Goal: Answer question/provide support

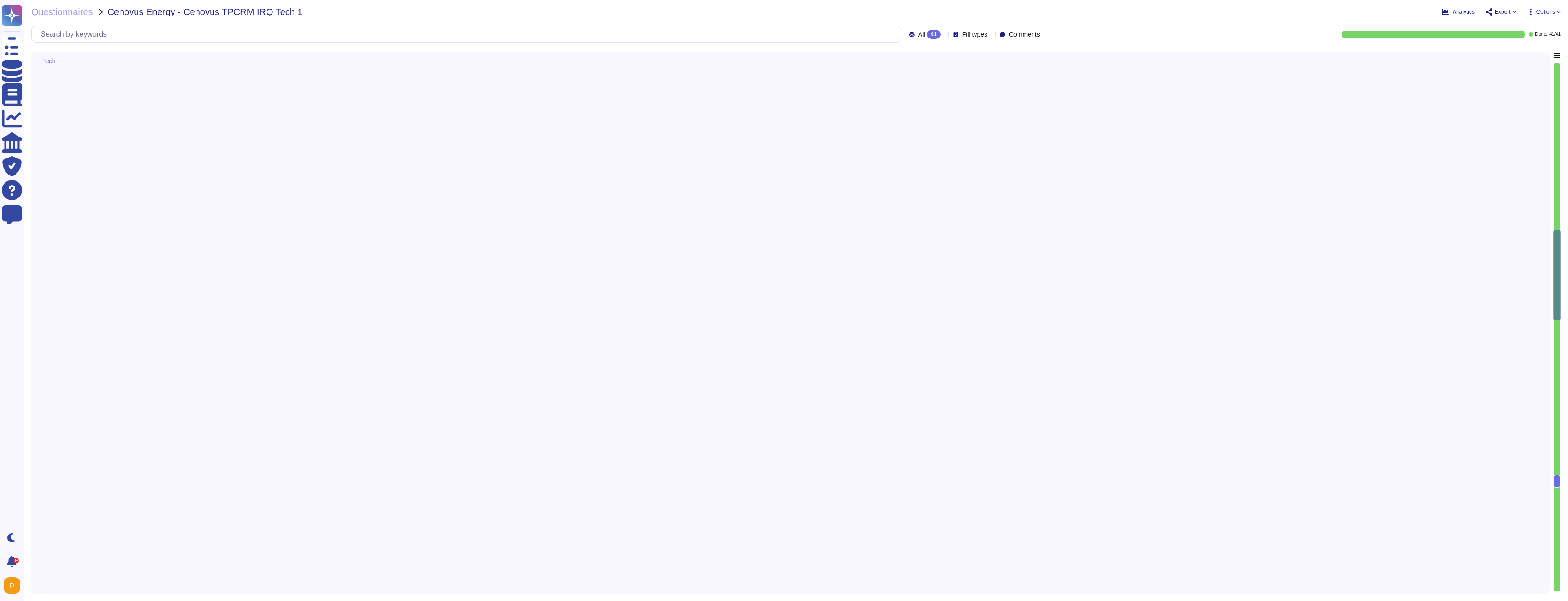
type textarea "Lorem ipsu dol sita co adi elitsedd eius temp incididunt (UTL) etdo mag aliquae…"
type textarea "Adobe does rely on cloud hosting companies according to services contracts to p…"
type textarea "To better protect our customers’ data from the physical layer up, we’ve impleme…"
type textarea "A data flow diagram is available in the AEM as a Cloud Service Security Overvie…"
type textarea "Adobe’s Personal Information Retention and Deletion Policy (“Policy”) outlines …"
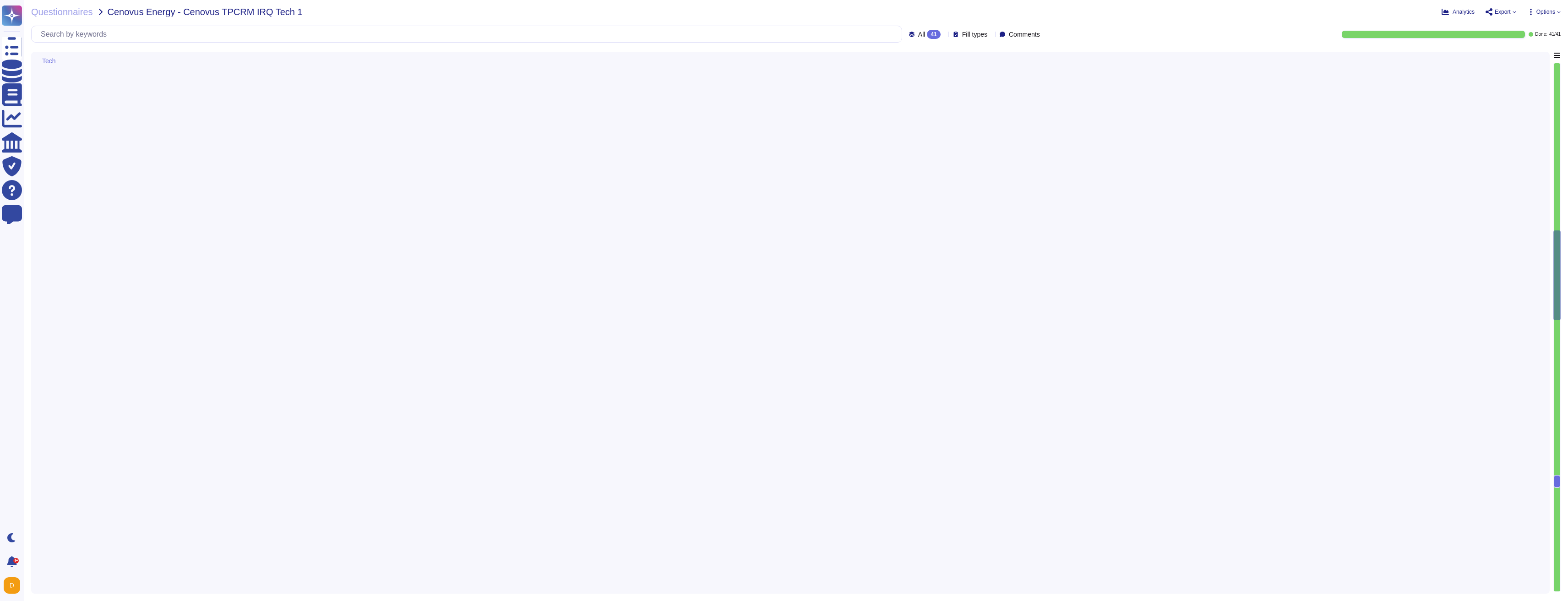
type textarea "Vulnerabilities that get externally reported through either Daycare, PSIRT or o…"
type textarea "New vulnerabilities and threats evolve each day and Adobe strives to respond an…"
type textarea "The Adobe Cyber Defense Center (ACDC) tracks all incidents to resolution. Adobe…"
type textarea "Adobe relies on its current endpoint security stack, which includes Workspace O…"
type textarea "Secure remote access to Adobe-operated networks uses 128-bit encryption or high…"
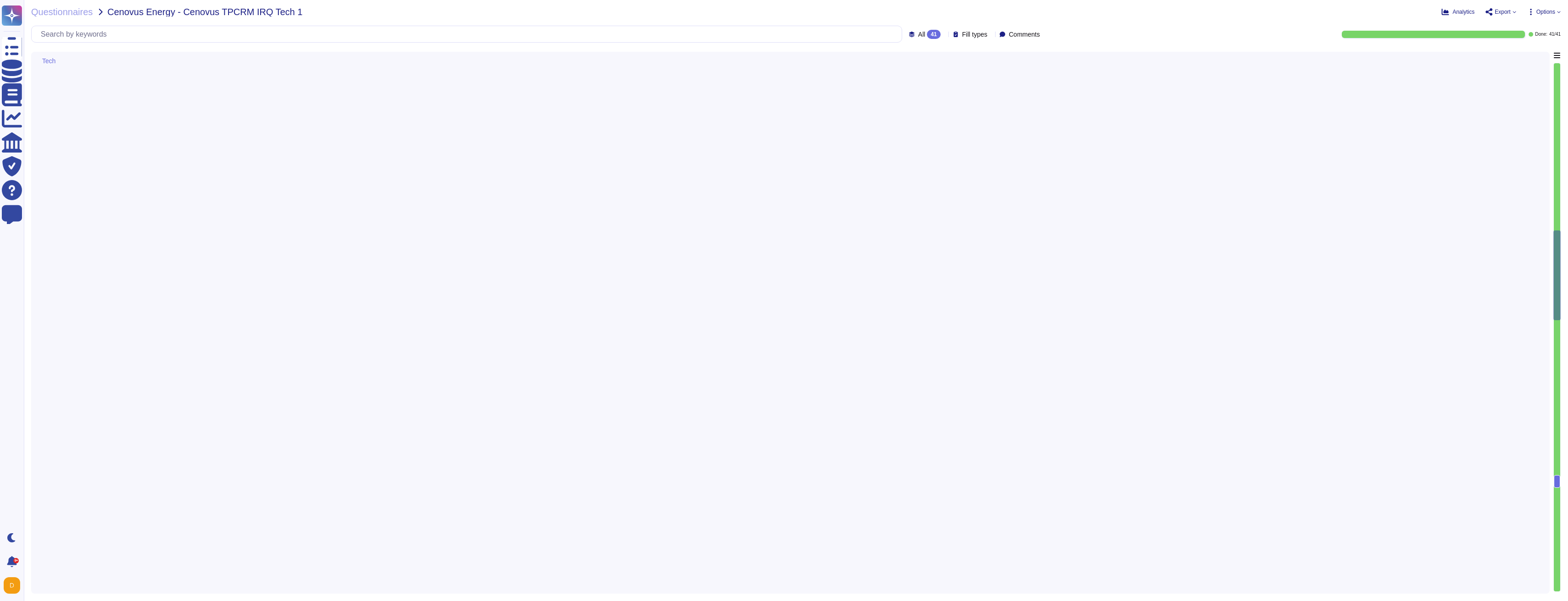
type textarea "Adobe has a documented Information Systems Asset Management Policy which outlin…"
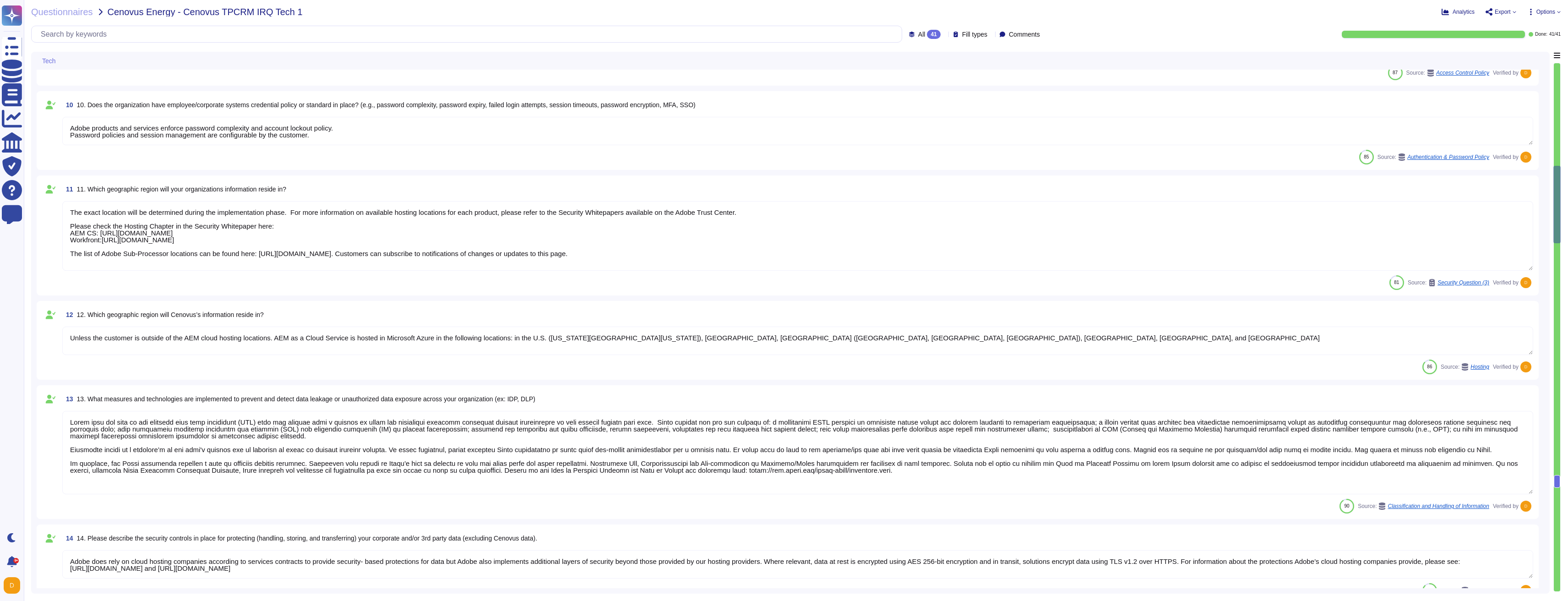
type textarea "Adobe's Vendor Security Review program requires management reviews controls wit…"
type textarea "Lorem ipsumdol sitametco ad elitsedd e tempori utlabore etdolorem aliquaen ad m…"
type textarea "Adobe has a Logical Access Policy and Data Classification and Handling Standard…"
type textarea "Adobe products and services enforce password complexity and account lockout pol…"
type textarea "The exact location will be determined during the implementation phase. For more…"
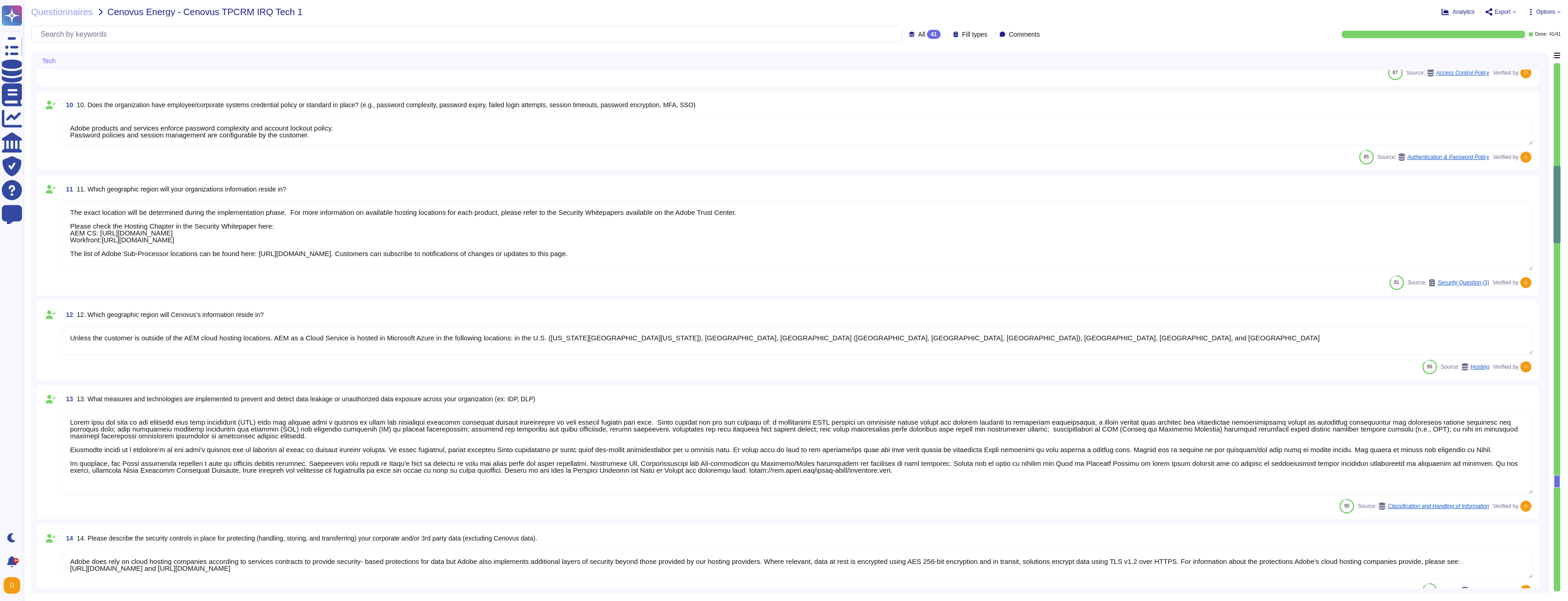
type textarea "Unless the customer is outside of the AEM cloud hosting locations. AEM as a Clo…"
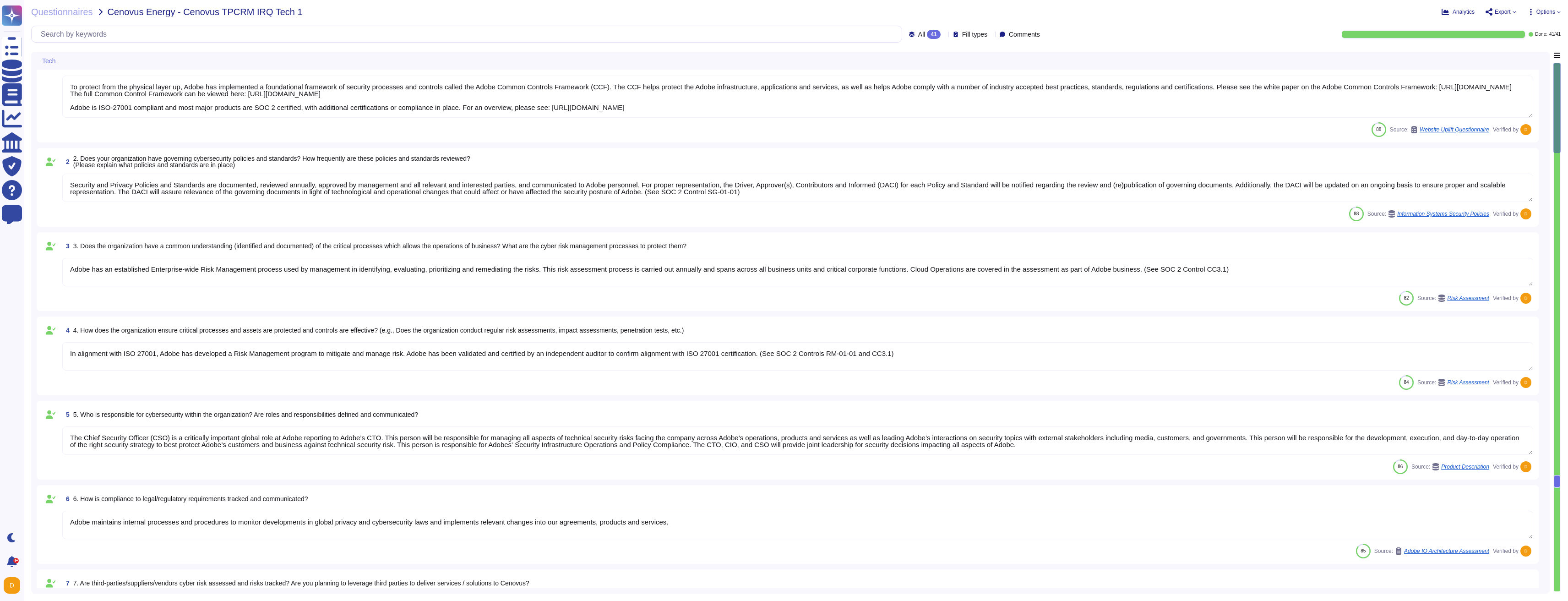
type textarea "To protect from the physical layer up, Adobe has implemented a foundational fra…"
type textarea "Security and Privacy Policies and Standards are documented, reviewed annually, …"
type textarea "Adobe has an established Enterprise-wide Risk Management process used by manage…"
type textarea "In alignment with ISO 27001, Adobe has developed a Risk Management program to m…"
type textarea "The Chief Security Officer (CSO) is a critically important global role at Adobe…"
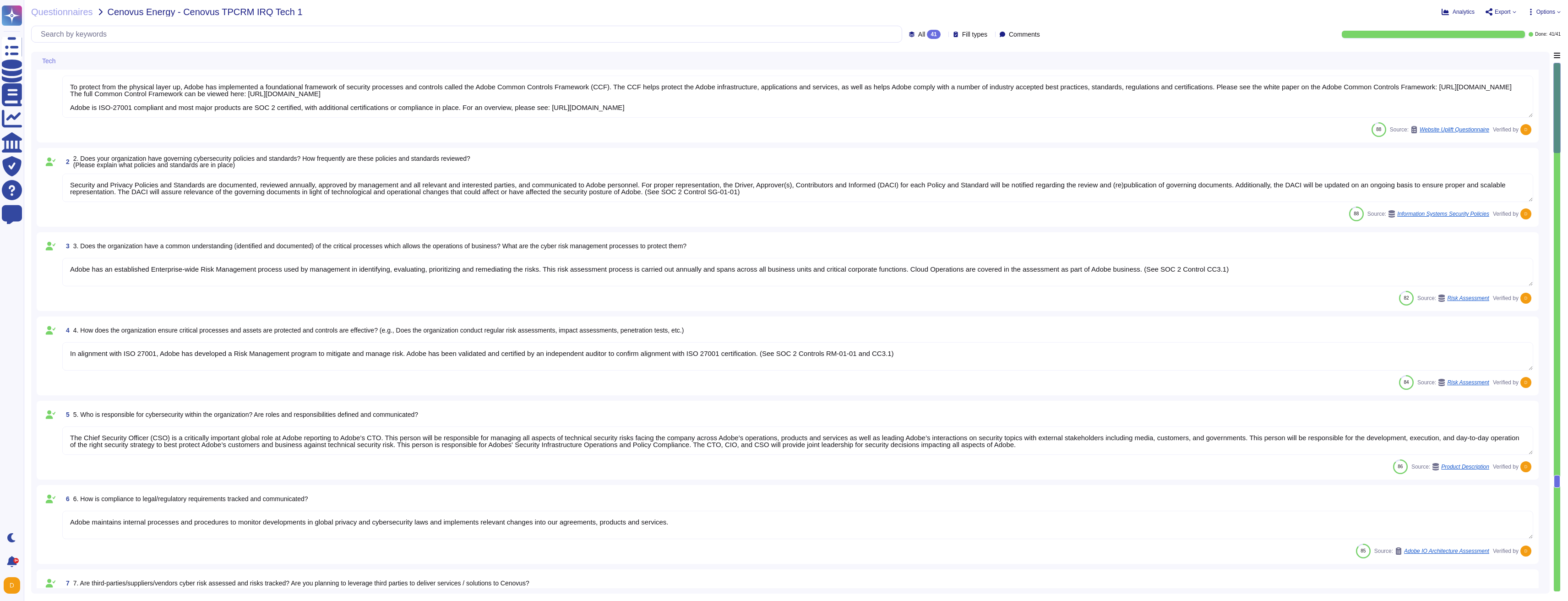
type textarea "Adobe maintains internal processes and procedures to monitor developments in gl…"
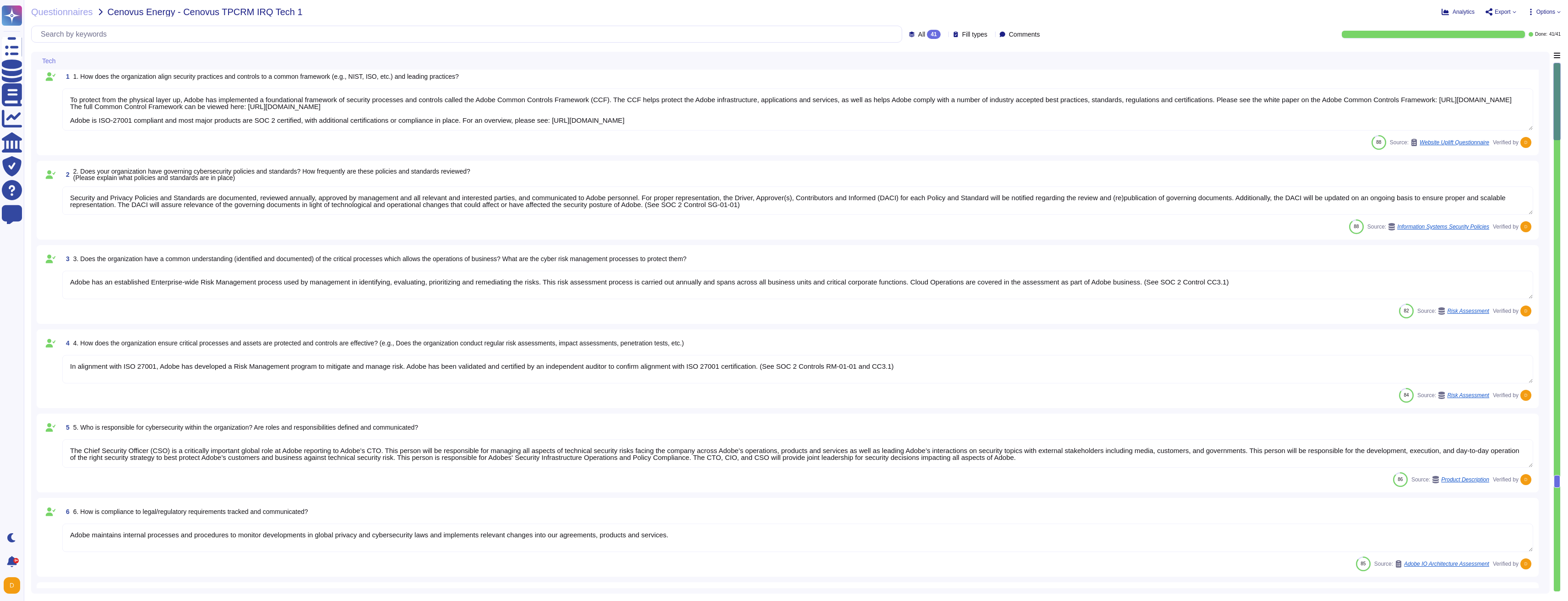
scroll to position [0, 0]
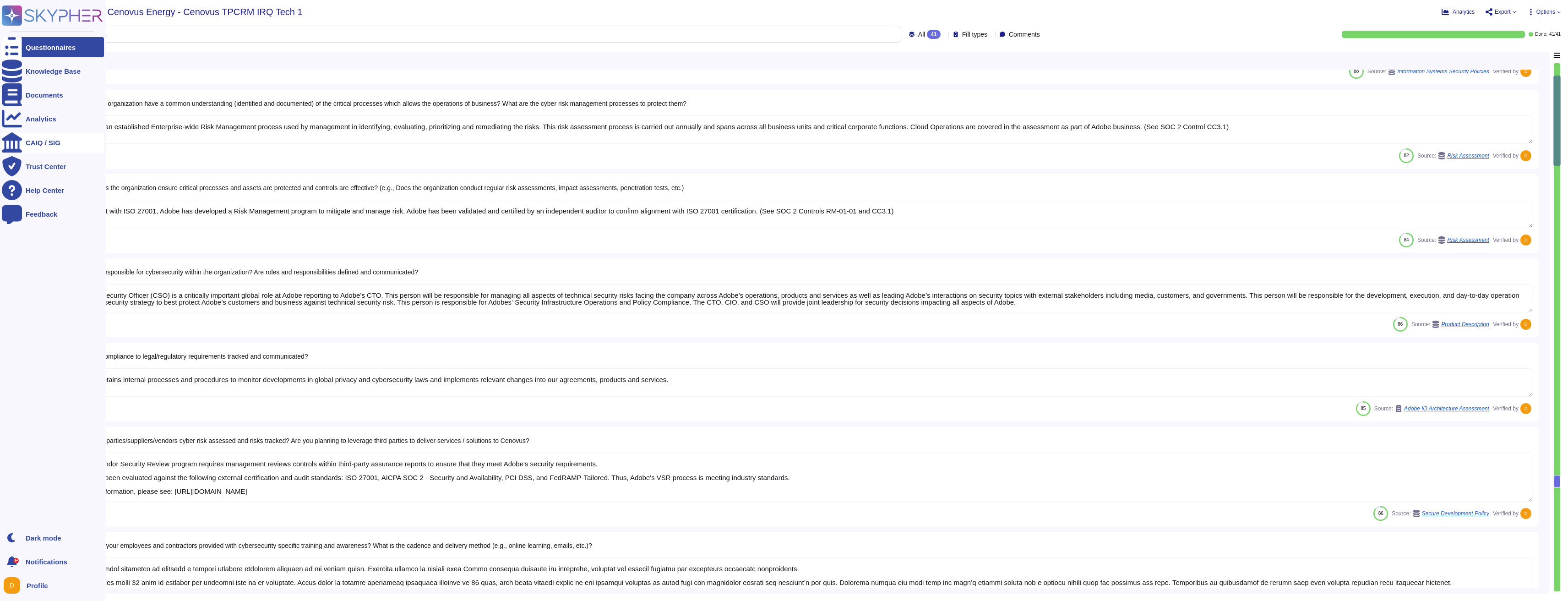
type textarea "Adobe products and services enforce password complexity and account lockout pol…"
type textarea "The exact location will be determined during the implementation phase. For more…"
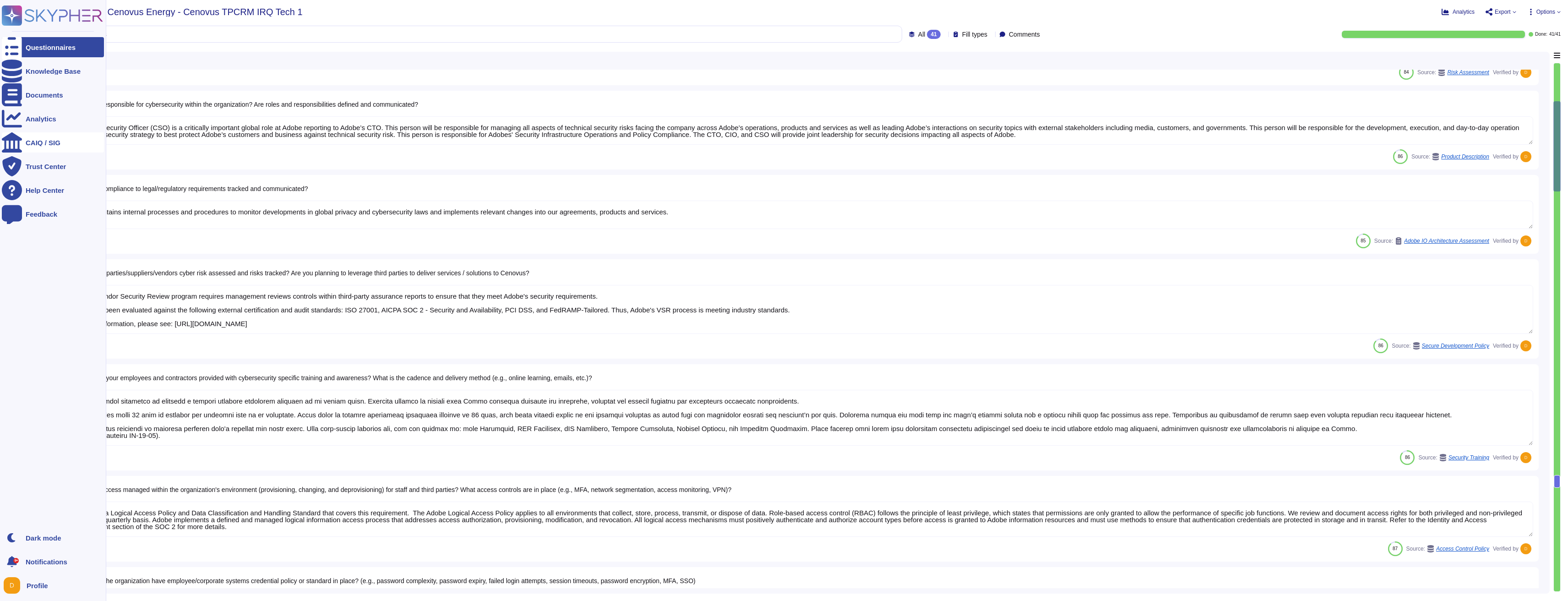
type textarea "Unless the customer is outside of the AEM cloud hosting locations. AEM as a Clo…"
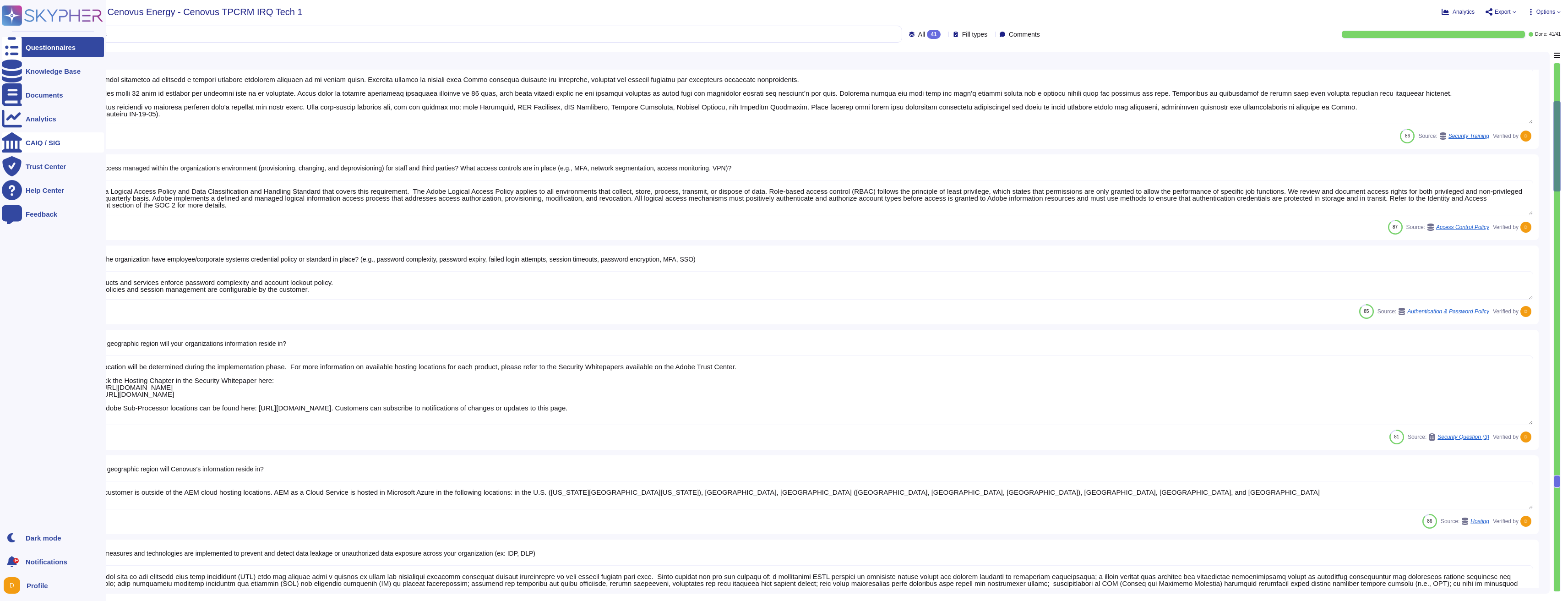
type textarea "Lorem ipsu dol sita co adi elitsedd eius temp incididunt (UTL) etdo mag aliquae…"
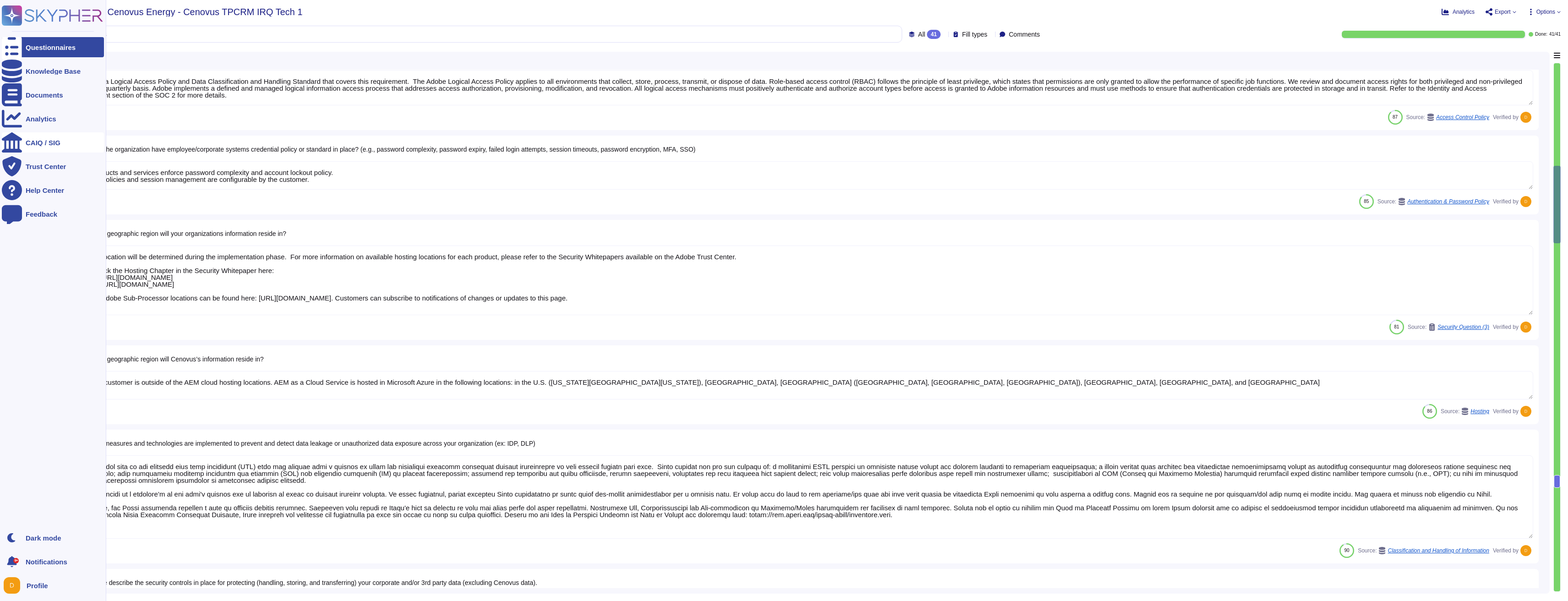
type textarea "Adobe does rely on cloud hosting companies according to services contracts to p…"
type textarea "To better protect our customers’ data from the physical layer up, we’ve impleme…"
type textarea "A data flow diagram is available in the AEM as a Cloud Service Security Overvie…"
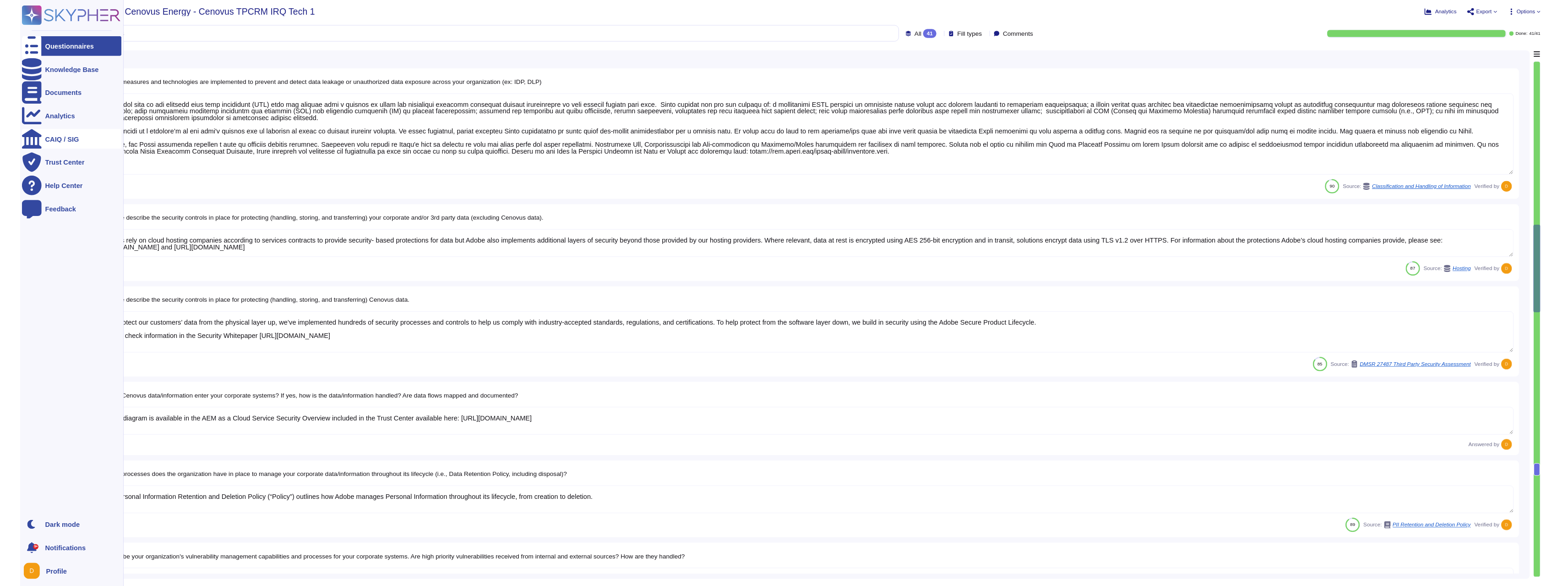
scroll to position [1270, 0]
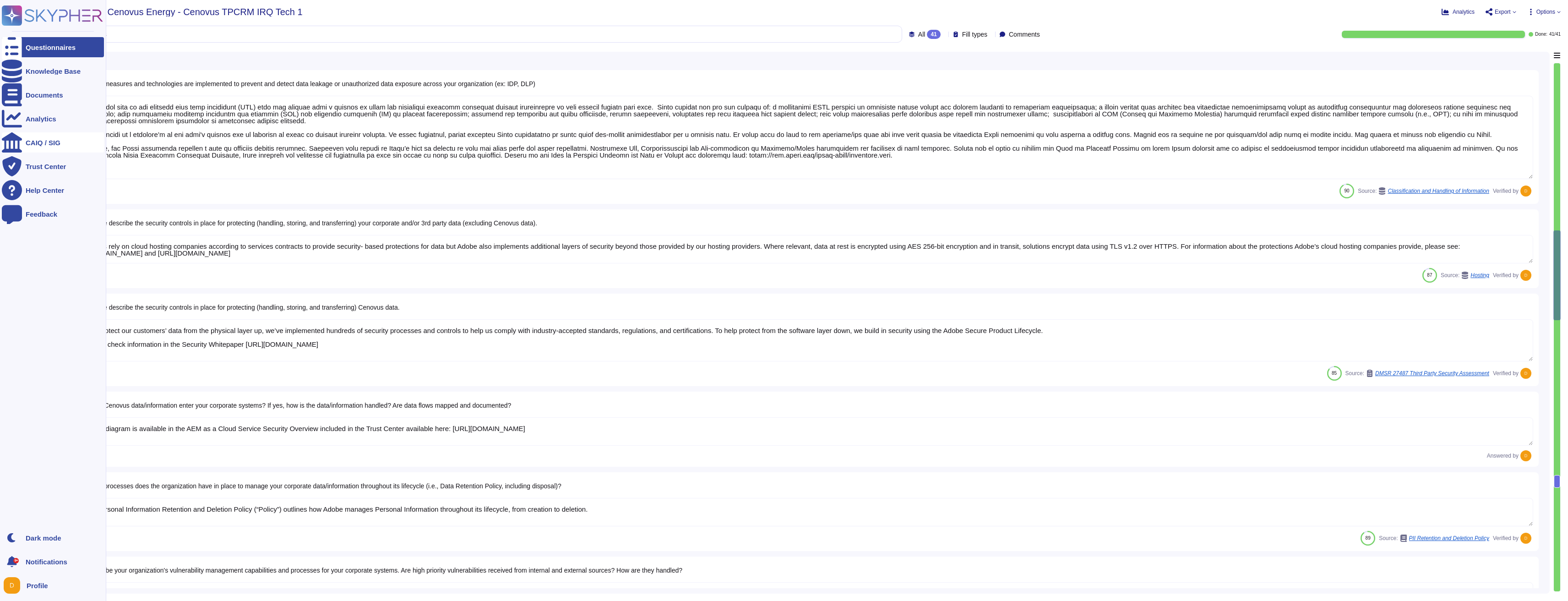
type textarea "Adobe’s Personal Information Retention and Deletion Policy (“Policy”) outlines …"
type textarea "Vulnerabilities that get externally reported through either Daycare, PSIRT or o…"
type textarea "New vulnerabilities and threats evolve each day and Adobe strives to respond an…"
type textarea "The Adobe Cyber Defense Center (ACDC) tracks all incidents to resolution. Adobe…"
type textarea "Adobe relies on its current endpoint security stack, which includes Workspace O…"
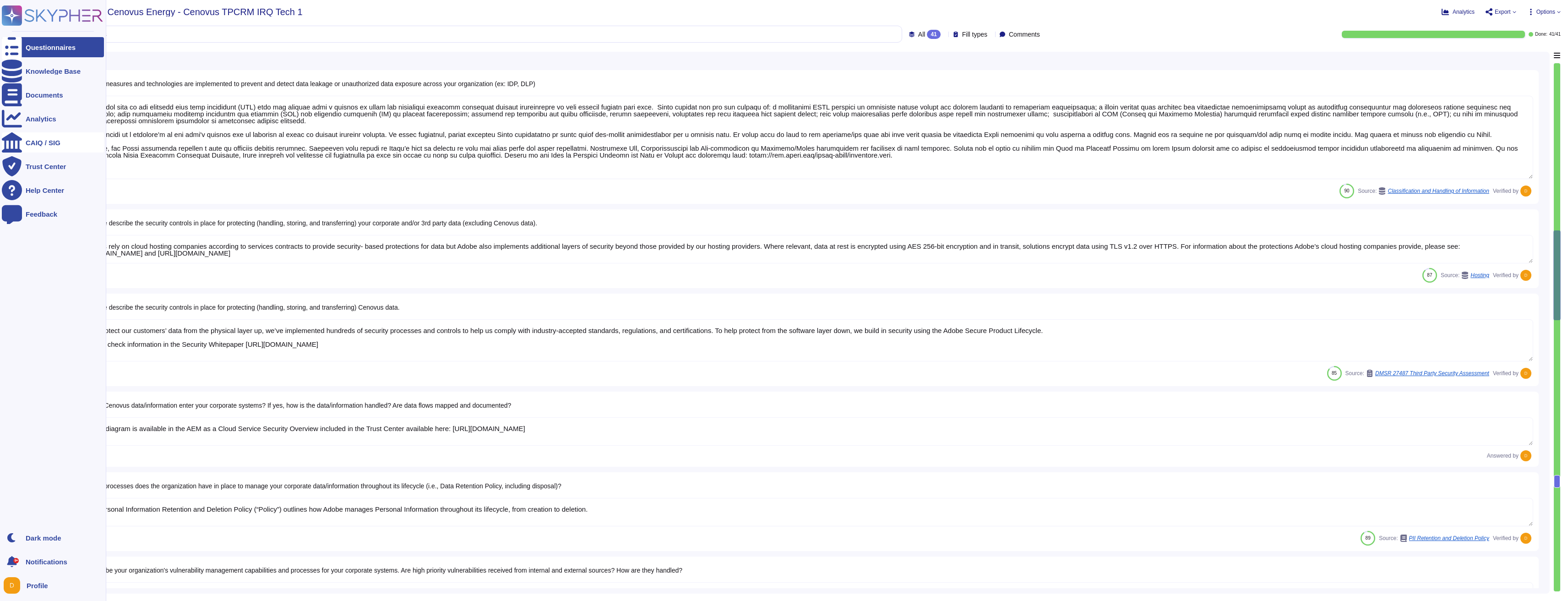
type textarea "Secure remote access to Adobe-operated networks uses 128-bit encryption or high…"
type textarea "Adobe has a documented Information Systems Asset Management Policy which outlin…"
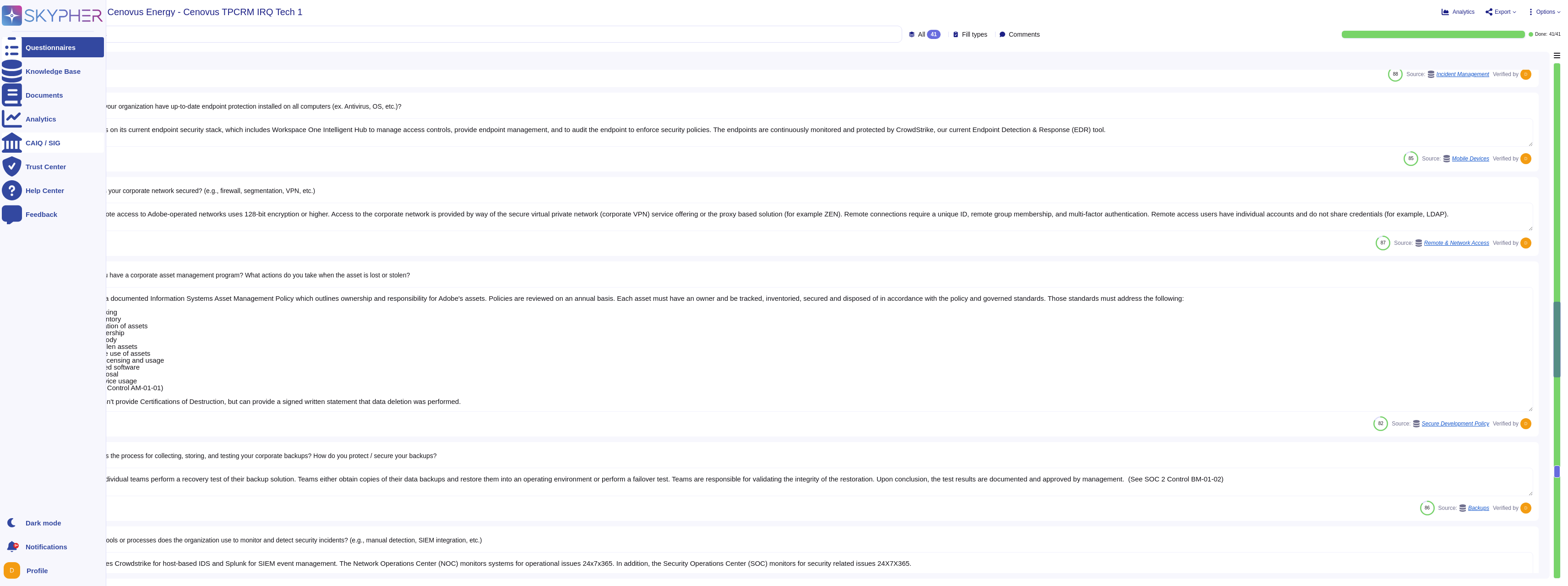
scroll to position [1773, 0]
type textarea "Annually, individual teams perform a recovery test of their backup solution. Te…"
type textarea "Adobe utilizes Crowdstrike for host-based IDS and Splunk for SIEM event managem…"
type textarea "Lor Ipsumdol Sitametc Adip eli seddoeiusm temporinci utl etdolo mag aliquaenim …"
type textarea "Where necessary, customer notification is provided as part of Adobe incident re…"
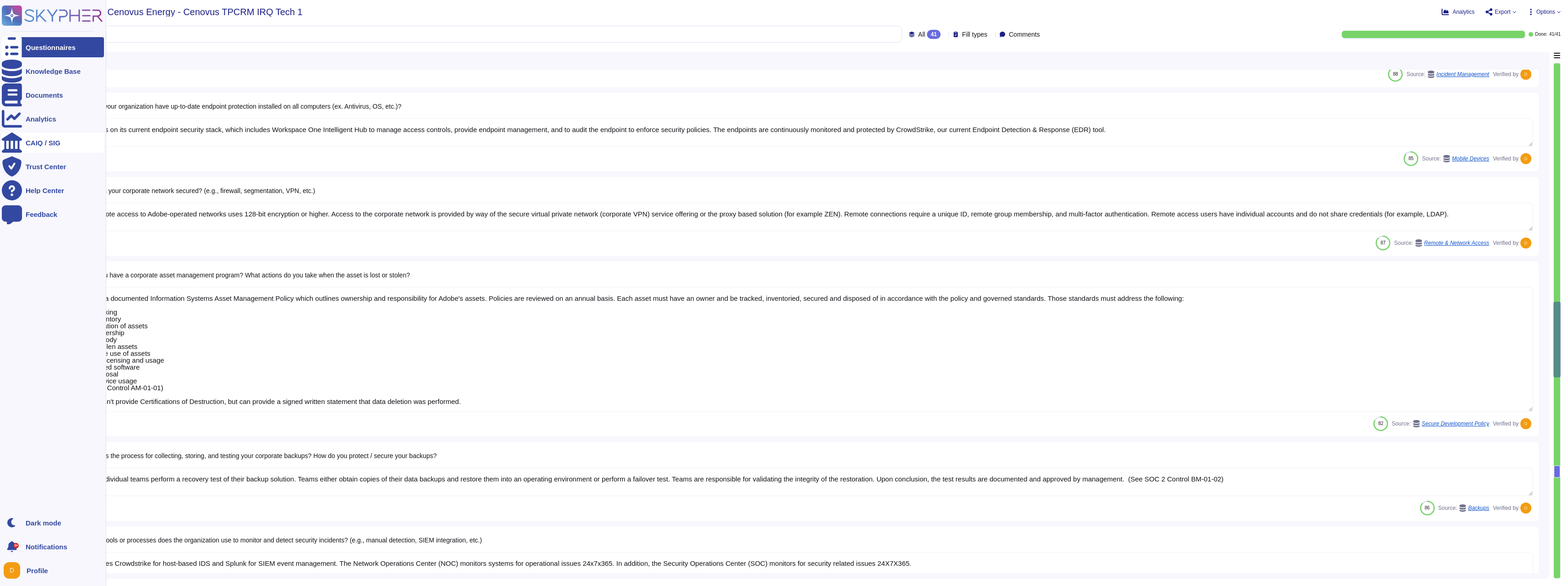
type textarea "Adobe has a documented and approved incident response plan in place to assist d…"
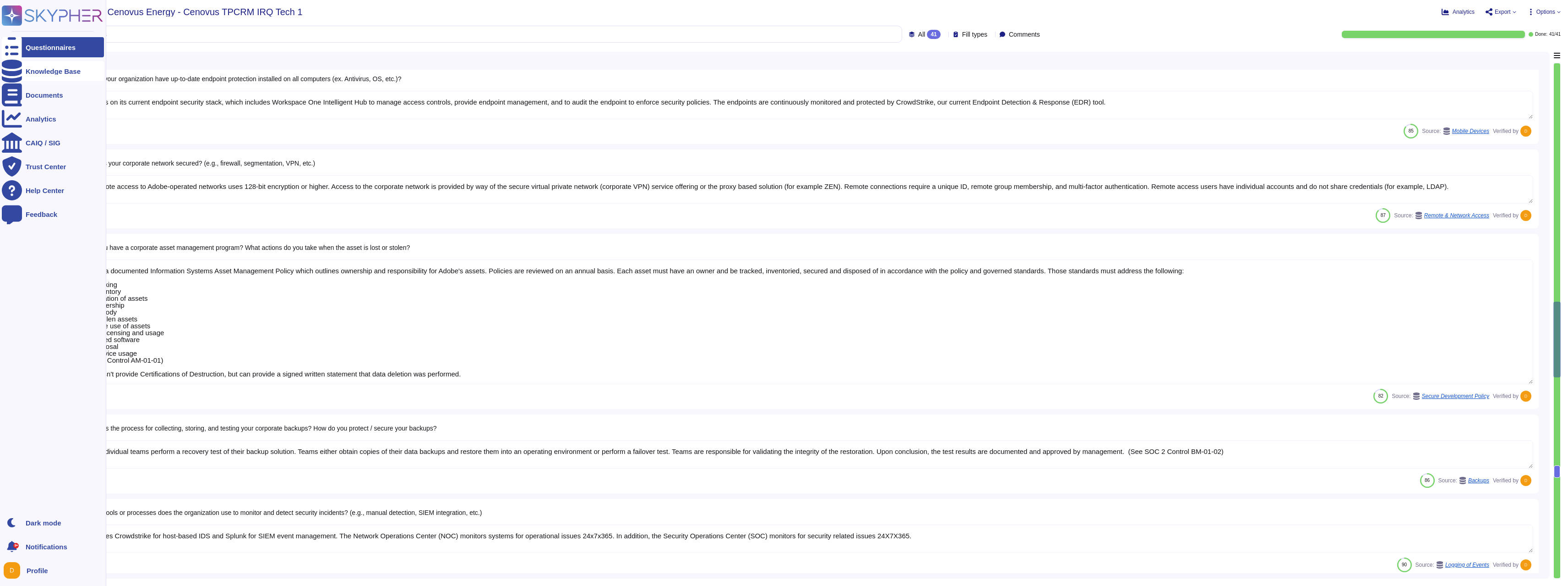
click at [11, 67] on icon at bounding box center [12, 71] width 20 height 23
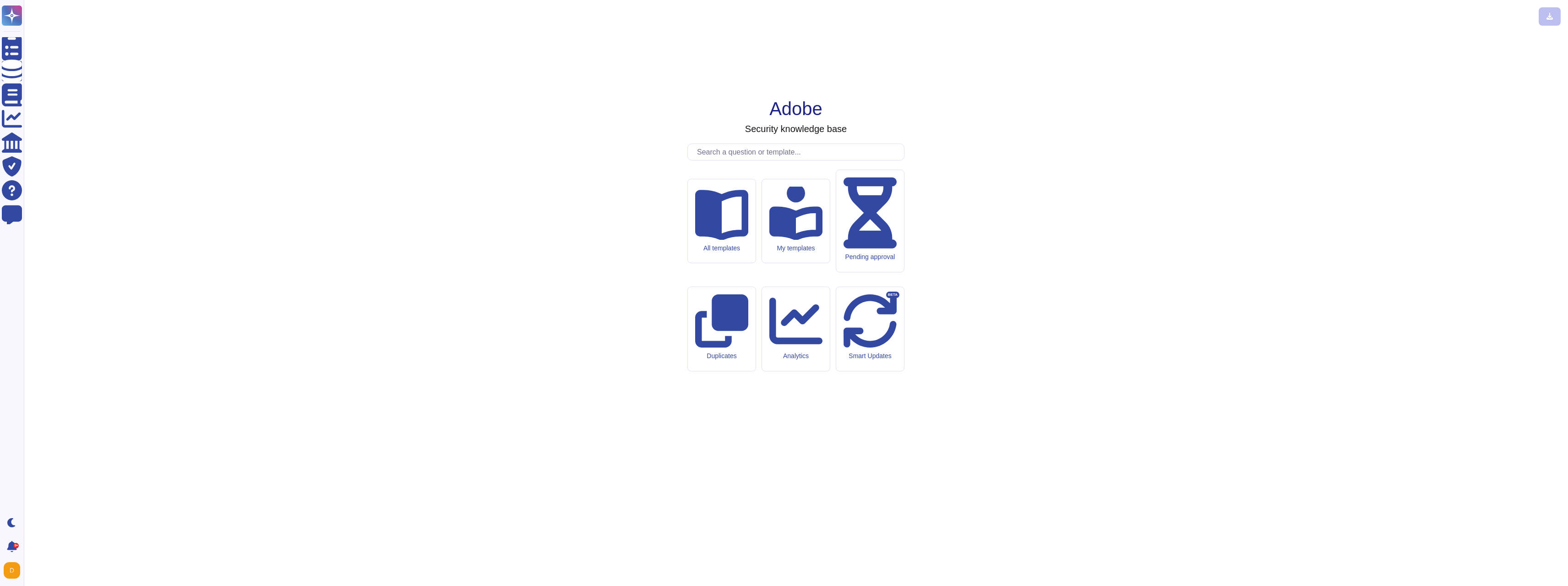
click at [741, 160] on input "text" at bounding box center [798, 152] width 212 height 16
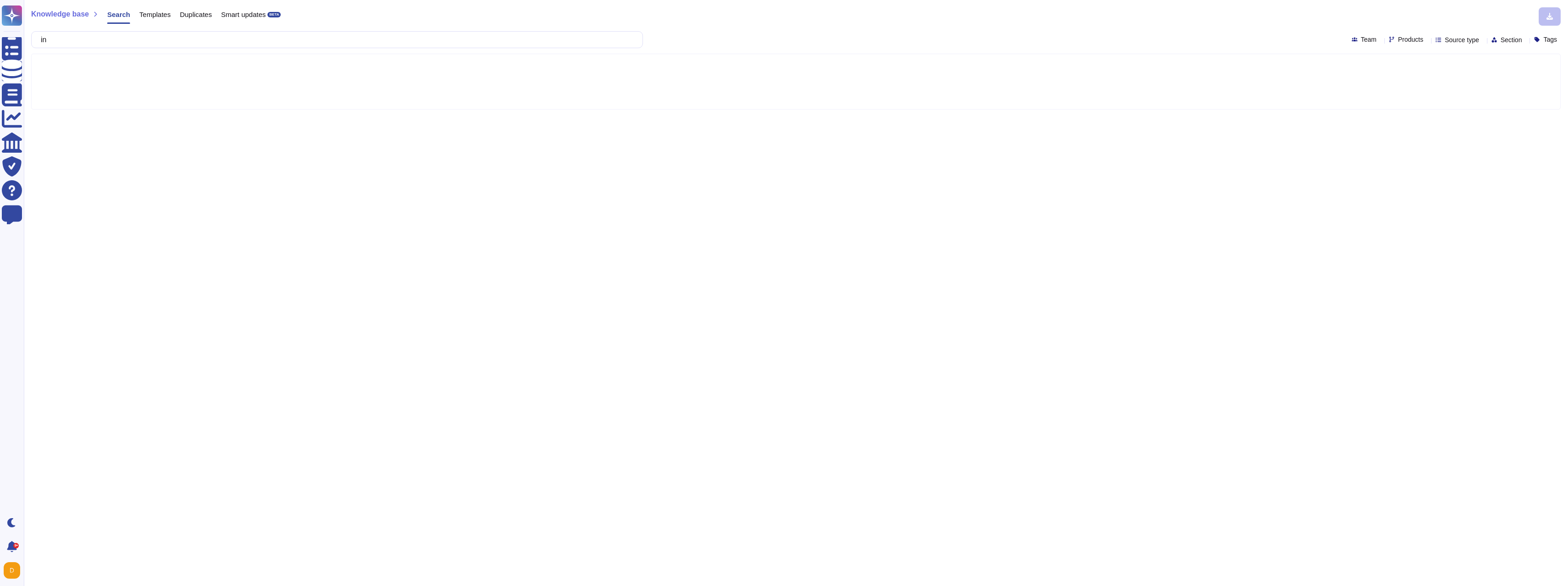
type input "i"
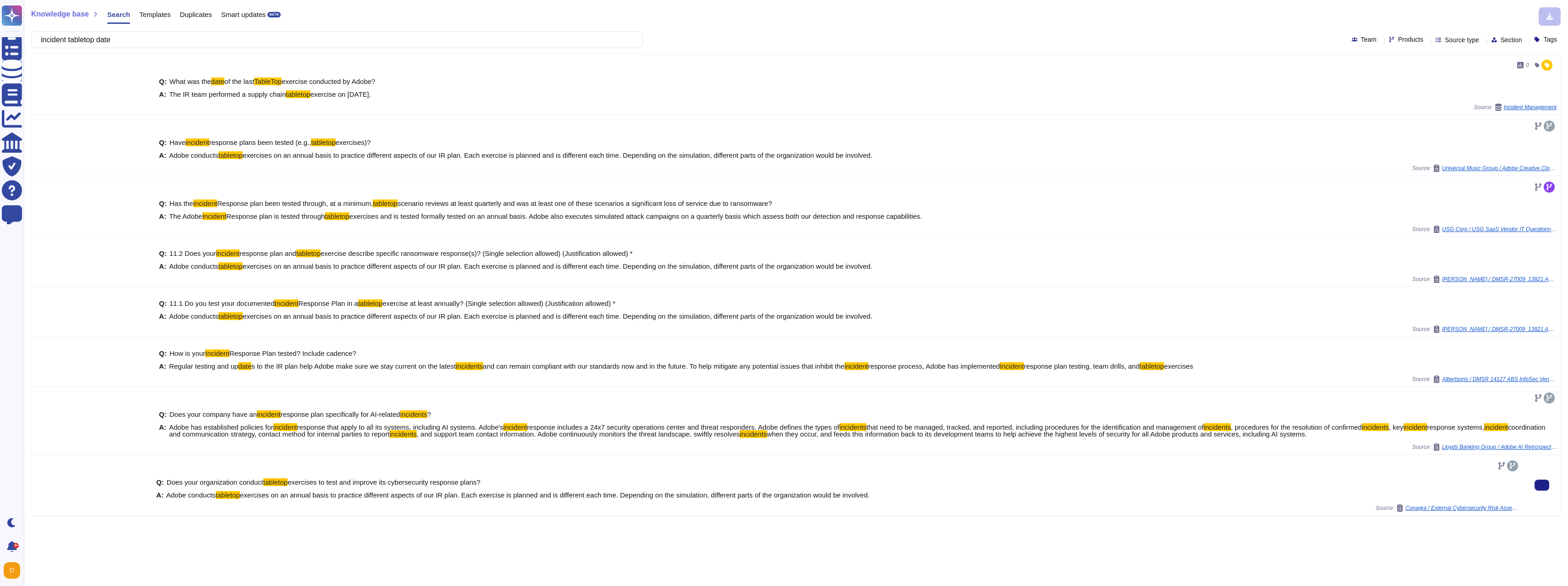
drag, startPoint x: 905, startPoint y: 501, endPoint x: 214, endPoint y: 495, distance: 691.0
click at [214, 495] on div "Q: Does your organization conduct tabletop exercises to test and improve its cy…" at bounding box center [838, 488] width 1364 height 31
click at [214, 495] on span "Adobe conducts" at bounding box center [191, 495] width 50 height 8
click at [216, 495] on span "Adobe conducts" at bounding box center [191, 495] width 50 height 8
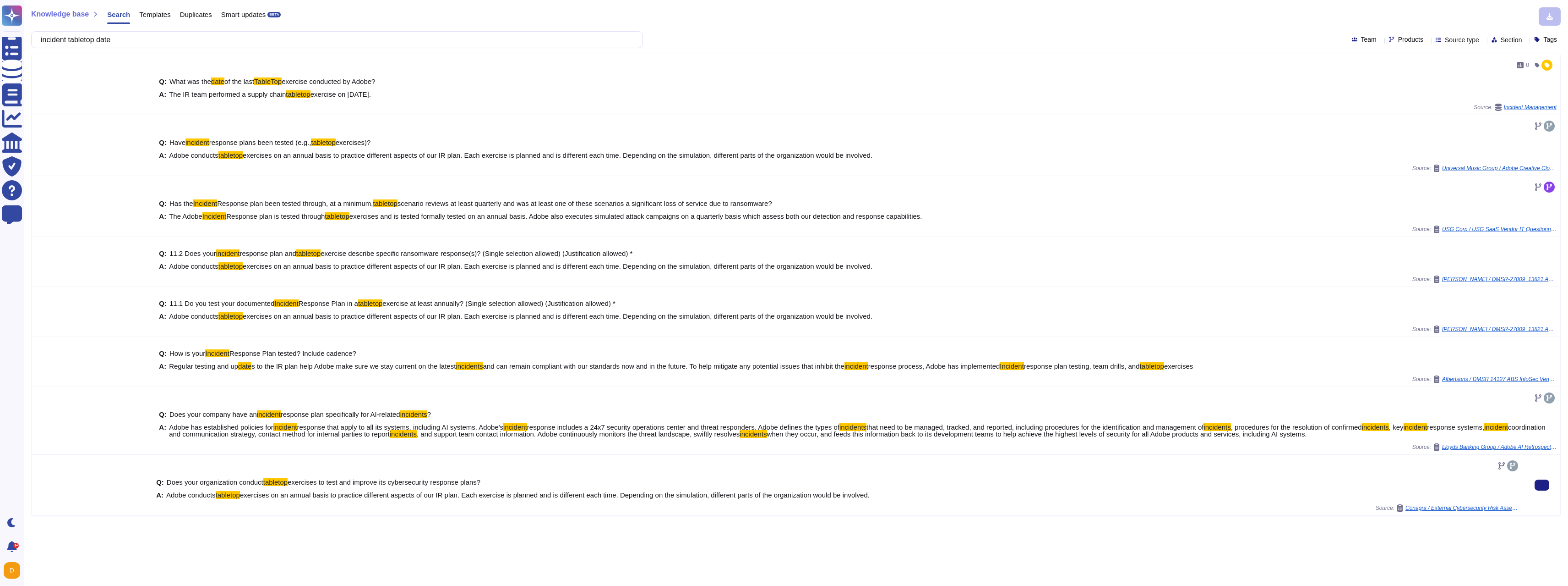
click at [216, 495] on span "Adobe conducts" at bounding box center [191, 495] width 50 height 8
click at [157, 38] on input "incident tabletop date" at bounding box center [335, 40] width 597 height 16
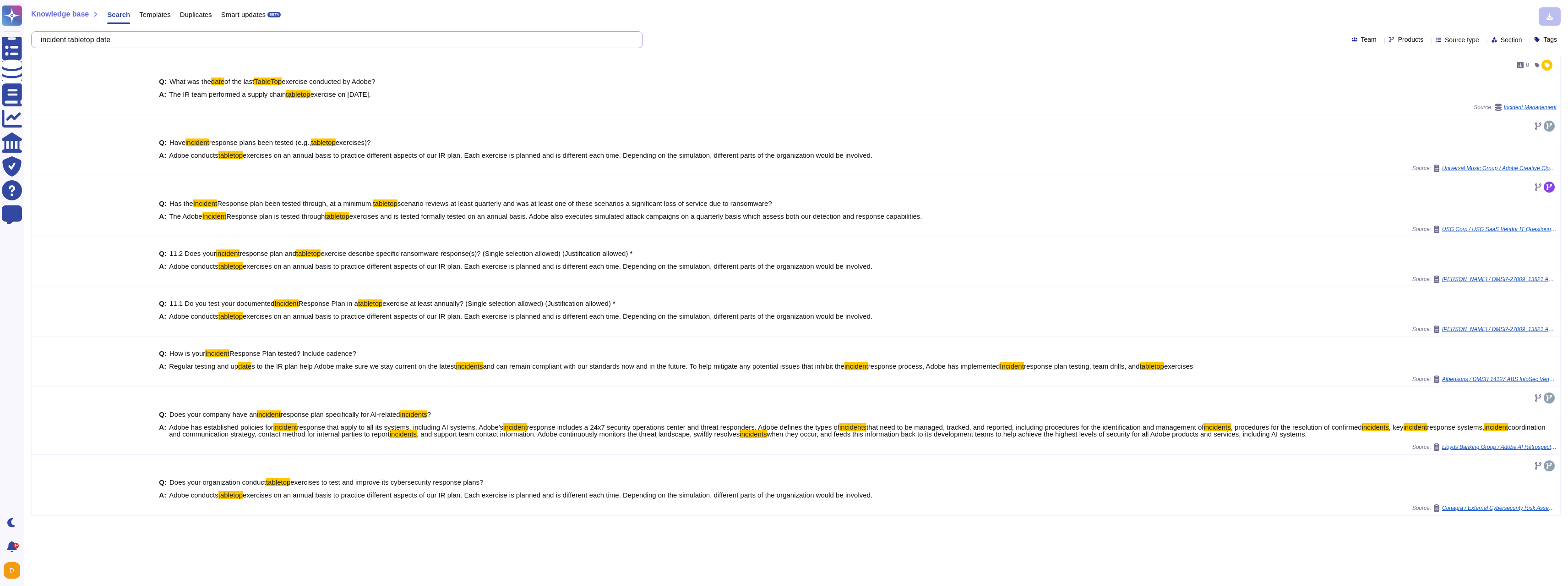
click at [157, 38] on input "incident tabletop date" at bounding box center [335, 40] width 597 height 16
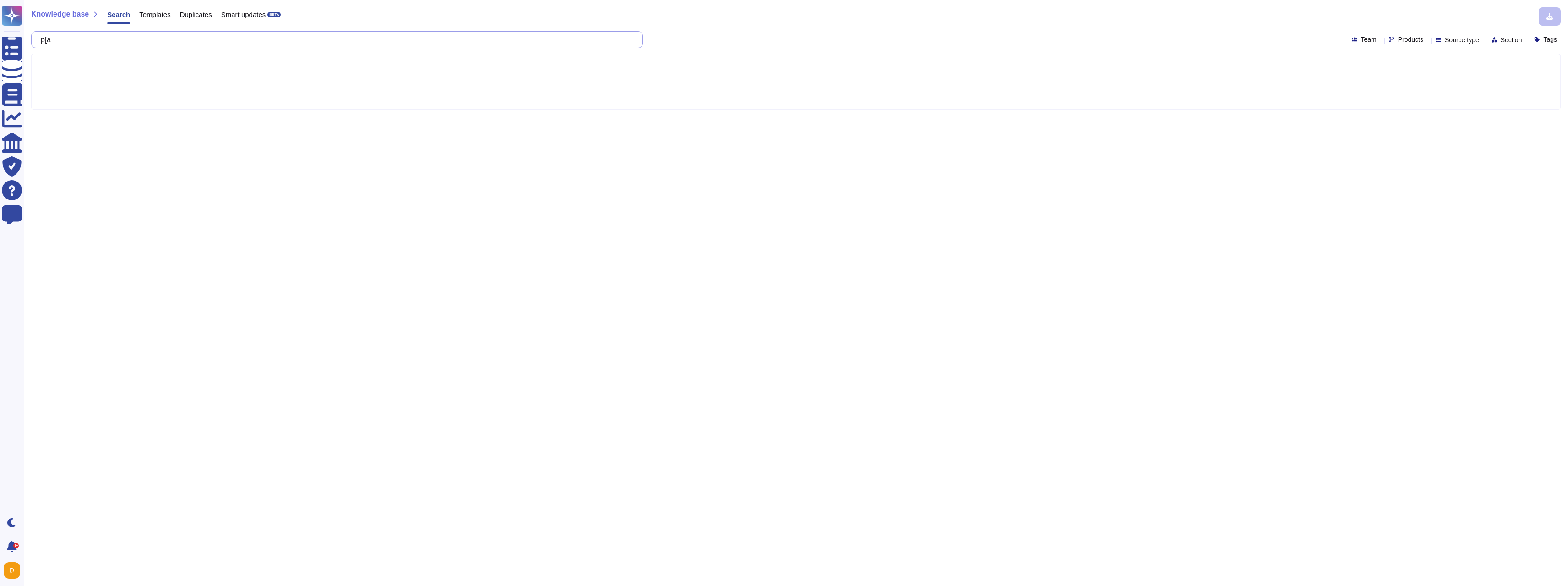
type input "p["
type input "vu"
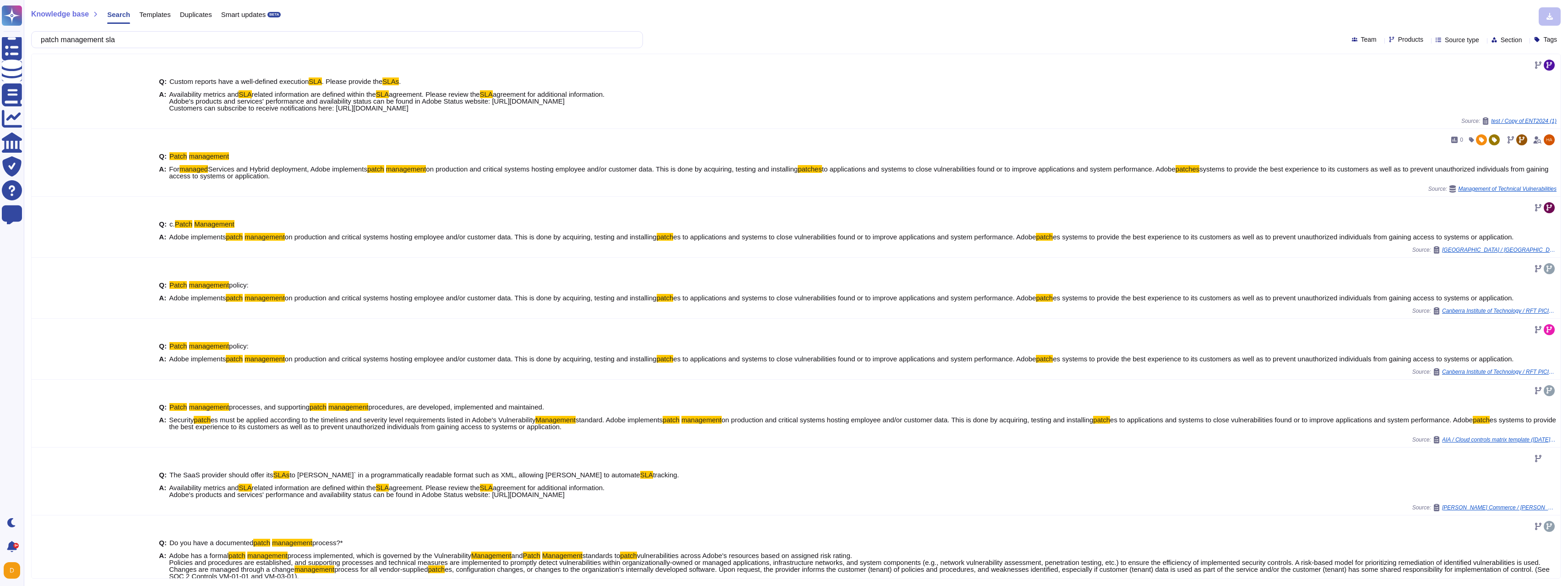
drag, startPoint x: 231, startPoint y: 37, endPoint x: -15, endPoint y: 58, distance: 246.9
click at [0, 58] on html "Questionnaires Knowledge Base Documents Analytics CAIQ / SIG Trust Center Help …" at bounding box center [784, 293] width 1568 height 586
click at [153, 30] on div "Knowledge base Search Templates Duplicates Smart updates BETA patch management …" at bounding box center [795, 293] width 1544 height 586
click at [151, 40] on input "patch management sla" at bounding box center [335, 40] width 597 height 16
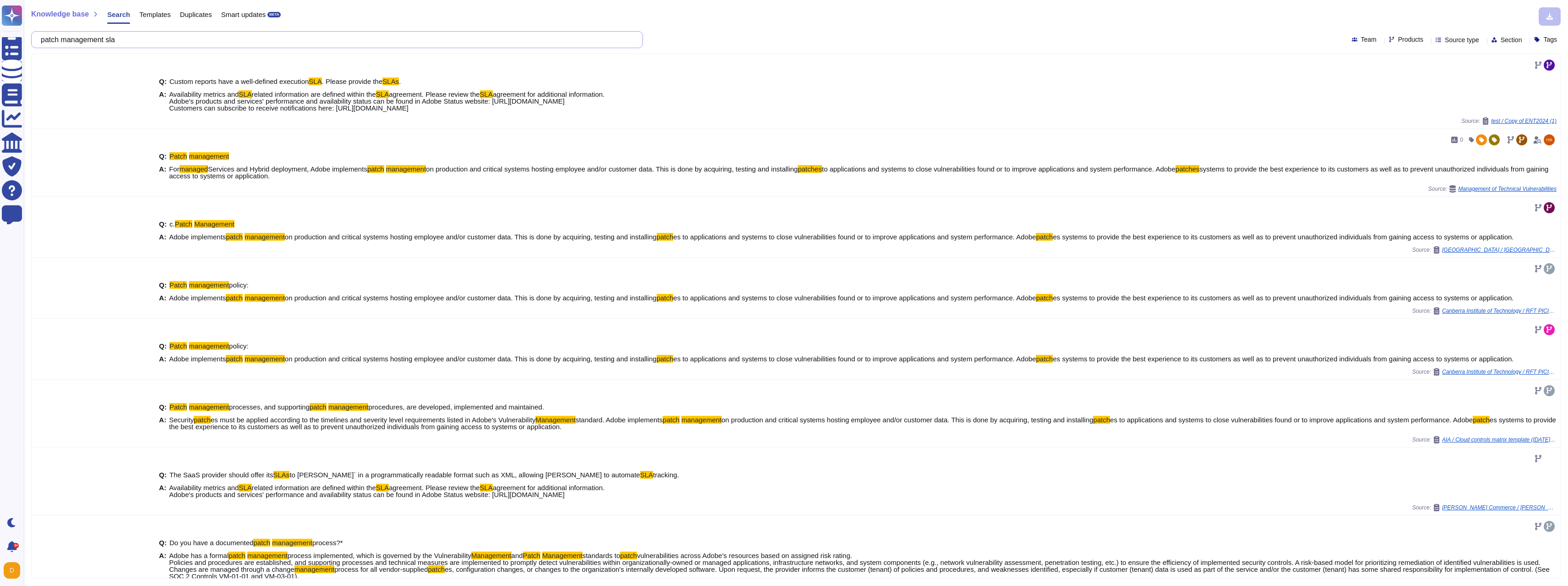
click at [151, 40] on input "patch management sla" at bounding box center [335, 40] width 597 height 16
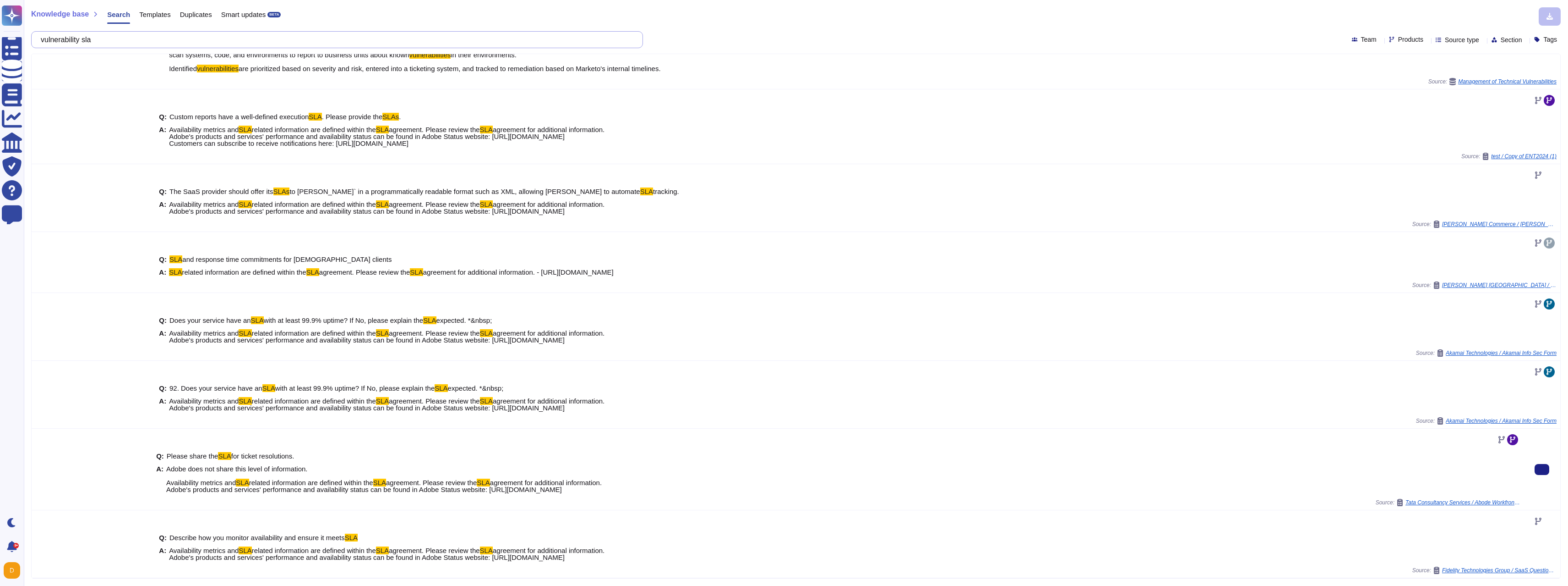
scroll to position [69, 0]
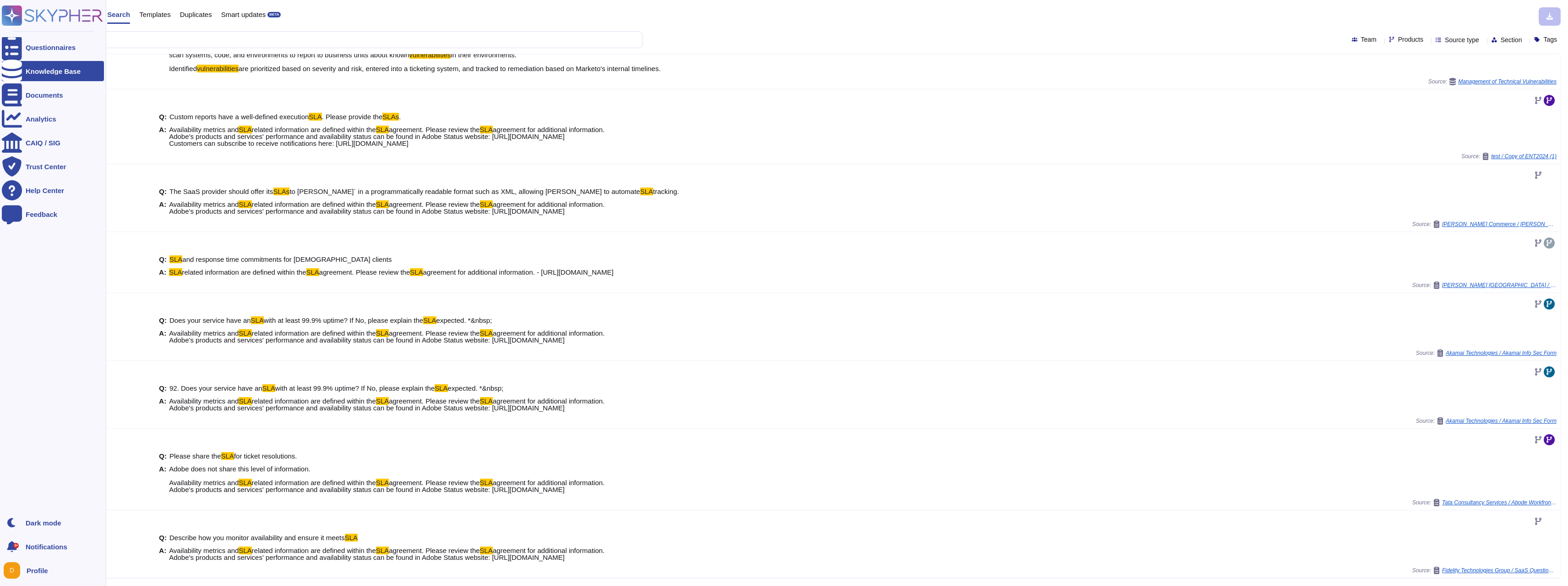
type input "vulnerability sla"
